Goal: Information Seeking & Learning: Find specific page/section

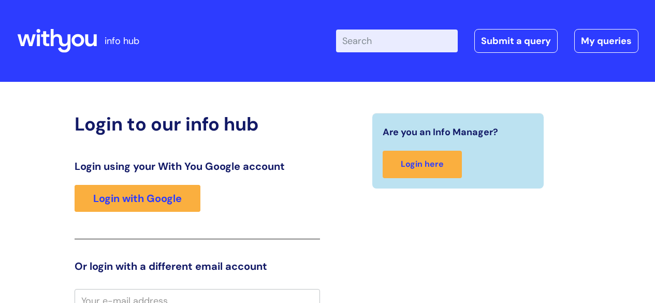
scroll to position [9, 0]
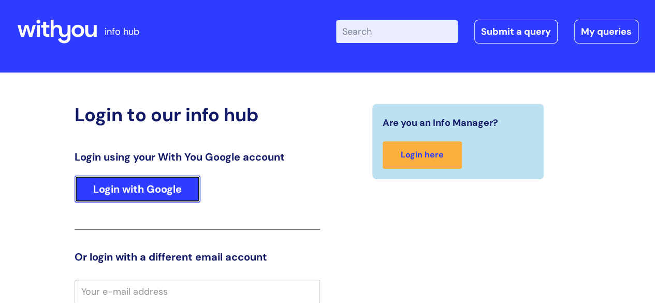
click at [176, 190] on link "Login with Google" at bounding box center [138, 188] width 126 height 27
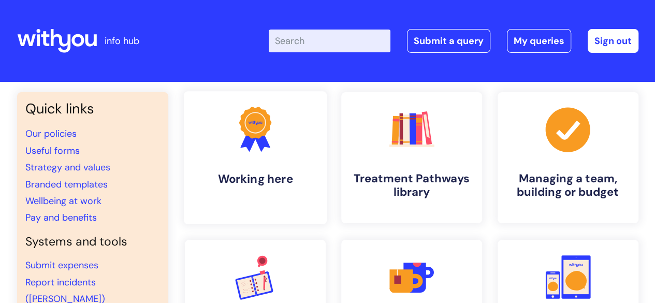
click at [258, 130] on circle at bounding box center [254, 122] width 27 height 27
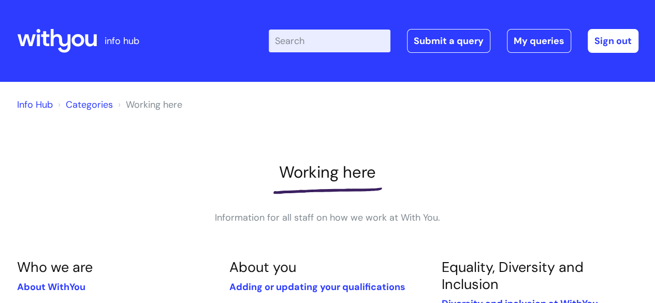
click at [196, 213] on p "Information for all staff on how we work at With You." at bounding box center [327, 217] width 311 height 17
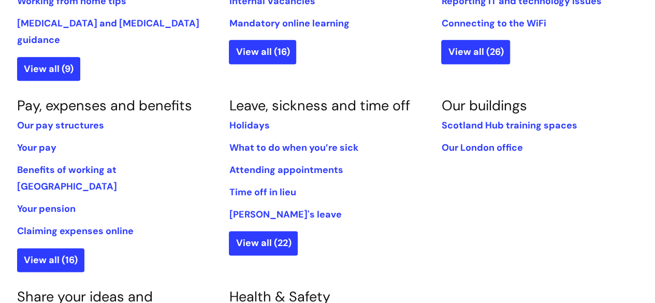
scroll to position [559, 0]
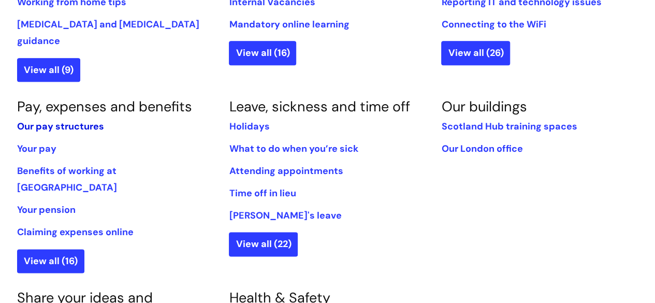
click at [84, 120] on link "Our pay structures" at bounding box center [60, 126] width 87 height 12
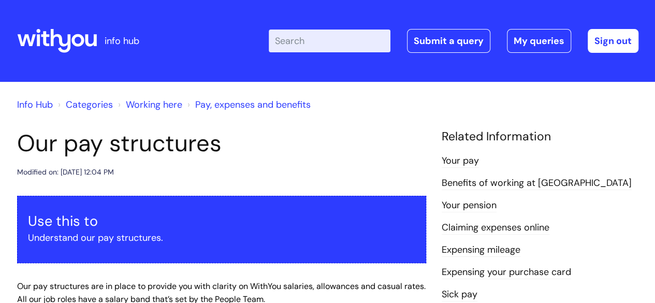
click at [327, 171] on div "Modified on: Tue, 29 Jul, 2025 at 12:04 PM" at bounding box center [221, 172] width 409 height 13
